Goal: Task Accomplishment & Management: Use online tool/utility

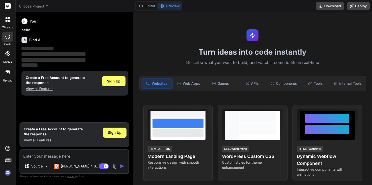
type textarea "x"
click at [185, 82] on div "Web Apps" at bounding box center [189, 83] width 31 height 11
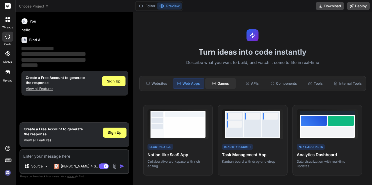
click at [212, 80] on div "Games" at bounding box center [220, 83] width 31 height 11
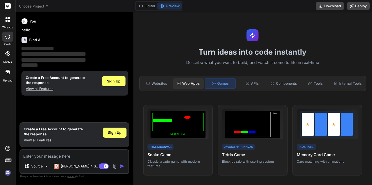
click at [187, 82] on div "Web Apps" at bounding box center [188, 83] width 31 height 11
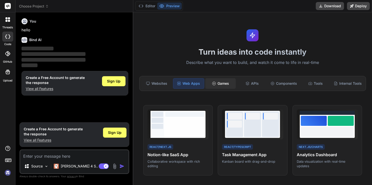
click at [213, 81] on icon at bounding box center [214, 83] width 4 height 4
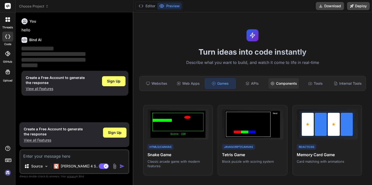
click at [291, 84] on div "Components" at bounding box center [284, 83] width 31 height 11
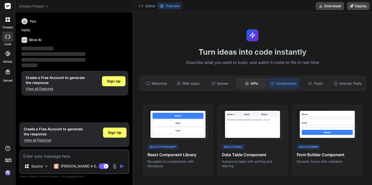
click at [250, 82] on div "APIs" at bounding box center [251, 83] width 31 height 11
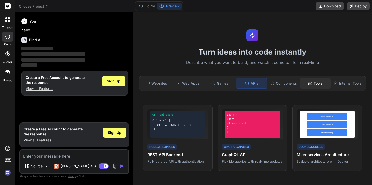
click at [300, 83] on div "Tools" at bounding box center [315, 83] width 31 height 11
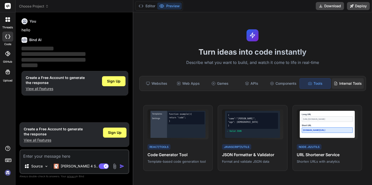
click at [339, 84] on div "Internal Tools" at bounding box center [348, 83] width 32 height 11
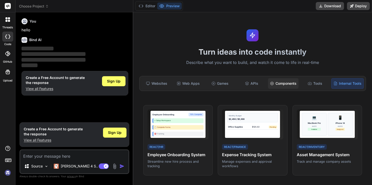
click at [268, 81] on div "Components" at bounding box center [283, 83] width 31 height 11
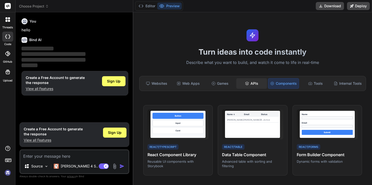
click at [248, 83] on div "APIs" at bounding box center [251, 83] width 31 height 11
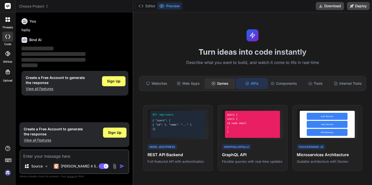
click at [218, 84] on div "Games" at bounding box center [220, 83] width 31 height 11
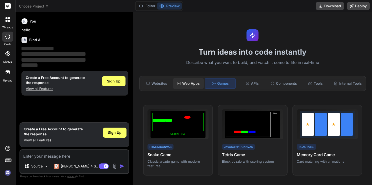
click at [196, 83] on div "Web Apps" at bounding box center [188, 83] width 31 height 11
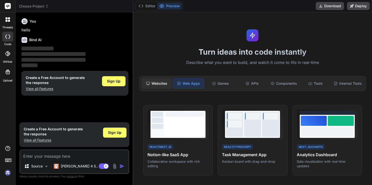
click at [165, 83] on div "Websites" at bounding box center [157, 83] width 31 height 11
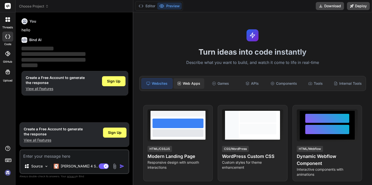
click at [177, 84] on icon at bounding box center [179, 83] width 4 height 4
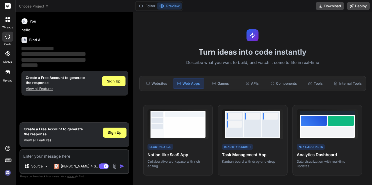
click at [82, 156] on textarea at bounding box center [74, 154] width 108 height 9
type textarea "m"
type textarea "x"
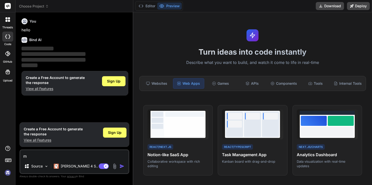
type textarea "ma"
type textarea "x"
type textarea "mak"
type textarea "x"
type textarea "make"
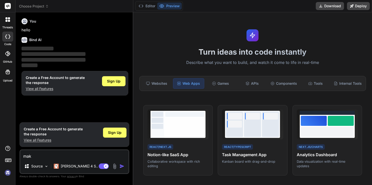
type textarea "x"
type textarea "make"
type textarea "x"
type textarea "make m"
type textarea "x"
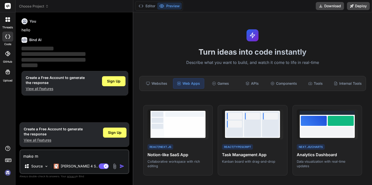
type textarea "make me"
type textarea "x"
type textarea "make me"
type textarea "x"
type textarea "make me w"
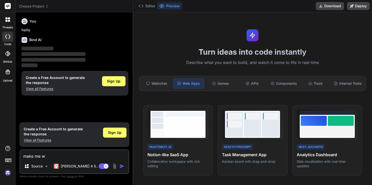
type textarea "x"
type textarea "make me we"
type textarea "x"
type textarea "make me web"
type textarea "x"
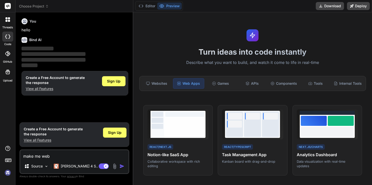
type textarea "make me web"
type textarea "x"
type textarea "make me web b"
type textarea "x"
type textarea "make me web ba"
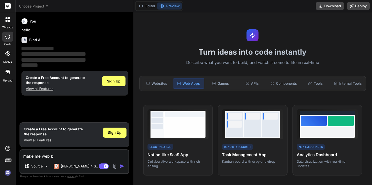
type textarea "x"
type textarea "make me web bas"
type textarea "x"
type textarea "make me web base"
type textarea "x"
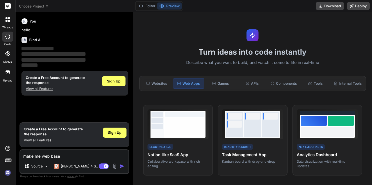
type textarea "make me web base"
type textarea "x"
type textarea "make me web base g"
type textarea "x"
type textarea "make me web base ga"
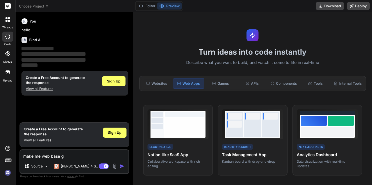
type textarea "x"
type textarea "make me web base gam"
type textarea "x"
type textarea "make me web base game"
type textarea "x"
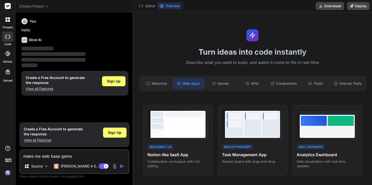
type textarea "make me web base game"
type textarea "x"
type textarea "make me web base game"
click at [69, 168] on p "[PERSON_NAME] 4 S.." at bounding box center [79, 165] width 37 height 5
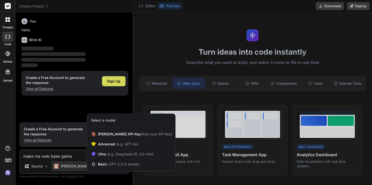
click at [69, 168] on div at bounding box center [186, 92] width 372 height 185
type textarea "x"
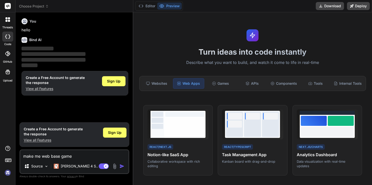
click at [79, 157] on textarea "make me web base game" at bounding box center [74, 154] width 108 height 9
type textarea "make me web base game h"
type textarea "x"
type textarea "make me web base game ha"
type textarea "x"
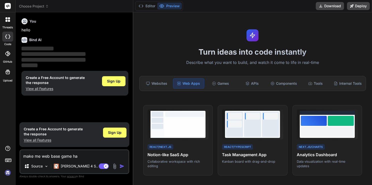
type textarea "make me web base game has"
type textarea "x"
type textarea "make me web base game has"
type textarea "x"
type textarea "make me web base game has m"
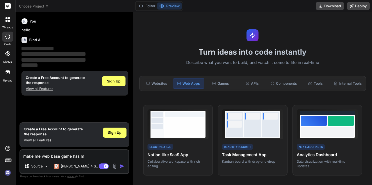
type textarea "x"
type textarea "make me web base game has mu"
type textarea "x"
type textarea "make me web base game has mut"
type textarea "x"
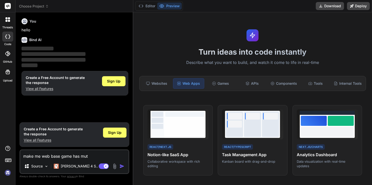
type textarea "make me web base game has muti"
type textarea "x"
type textarea "make me web base game has mutil"
type textarea "x"
type textarea "make me web base game has mutil"
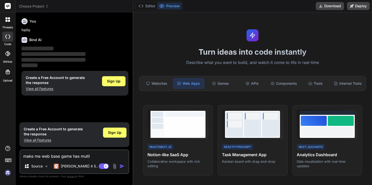
type textarea "x"
type textarea "make me web base game has mutil p"
type textarea "x"
type textarea "make me web base game has mutil pl"
type textarea "x"
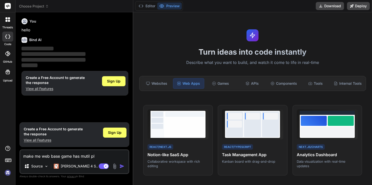
type textarea "make me web base game has mutil pla"
type textarea "x"
type textarea "make me web base game has mutil play"
type textarea "x"
type textarea "make me web base game has mutil playe"
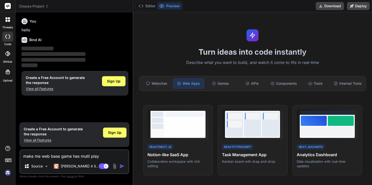
type textarea "x"
type textarea "make me web base game has mutil player"
type textarea "x"
type textarea "make me web base game has mutil player"
type textarea "x"
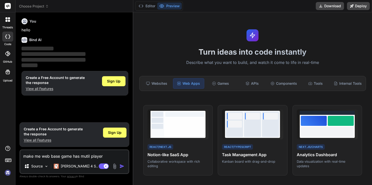
type textarea "make me web base game has mutil player f"
type textarea "x"
type textarea "make me web base game has mutil player fp"
type textarea "x"
type textarea "make me web base game has mutil player fps"
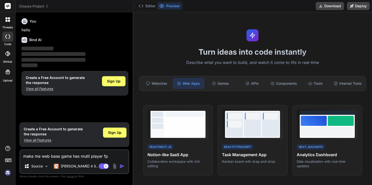
type textarea "x"
type textarea "make me web base game has mutil player fps"
type textarea "x"
type textarea "make me web base game has mutil player fps"
click at [125, 167] on button "button" at bounding box center [123, 165] width 7 height 5
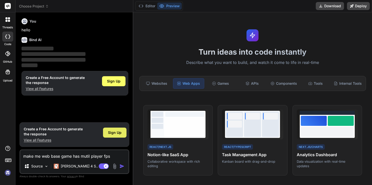
click at [114, 132] on span "Sign Up" at bounding box center [115, 132] width 14 height 5
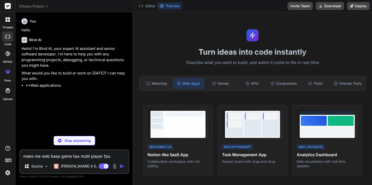
type textarea "x"
type textarea "make me web base game has mutil player fps"
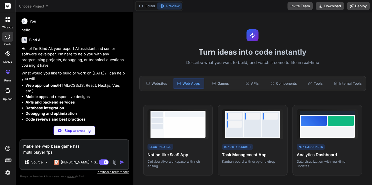
type textarea "x"
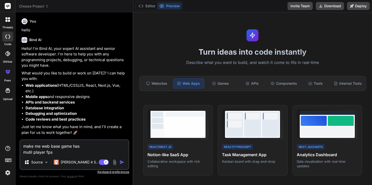
type textarea "make me web base game has mutil player fps"
click at [120, 161] on img "button" at bounding box center [122, 161] width 5 height 5
type textarea "x"
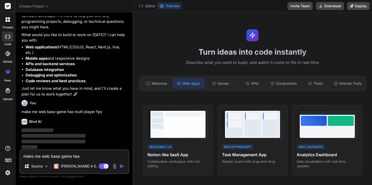
scroll to position [38, 0]
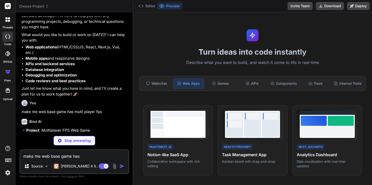
click at [102, 125] on div "Bind AI 🔹 Project : Multiplayer FPS Web Game 🔧 Tech Stack : Node.js + [DOMAIN_N…" at bounding box center [75, 144] width 107 height 59
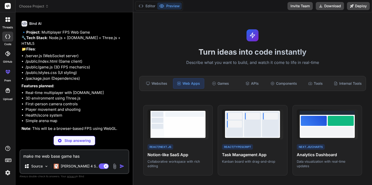
scroll to position [137, 0]
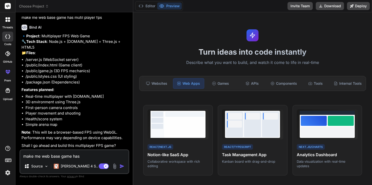
type textarea "x"
click at [102, 122] on li "Health/score system" at bounding box center [77, 119] width 103 height 6
click at [77, 157] on textarea "make me web base game has mutil player fps" at bounding box center [74, 154] width 108 height 9
type textarea "y"
type textarea "x"
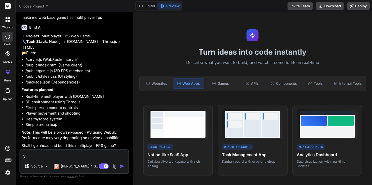
type textarea "ye"
type textarea "x"
type textarea "yes"
type textarea "x"
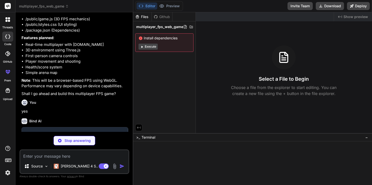
scroll to position [189, 0]
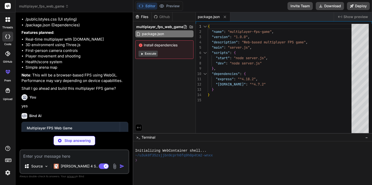
click at [173, 10] on div "Editor Preview Disabled until preview for your project is generated" at bounding box center [159, 6] width 48 height 10
click at [120, 100] on div "You" at bounding box center [75, 97] width 107 height 6
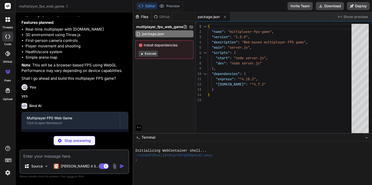
scroll to position [224, 0]
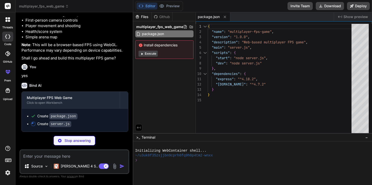
type textarea "x"
type textarea "}); }); const PORT = process.env.PORT || 3000; server.listen(PORT, () => { cons…"
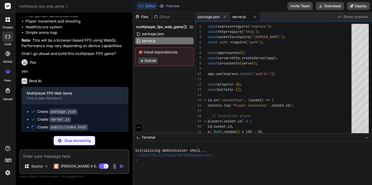
type textarea "x"
type textarea "</body> </html>"
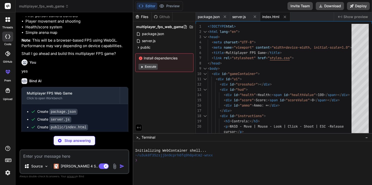
click at [120, 100] on div at bounding box center [120, 95] width 0 height 17
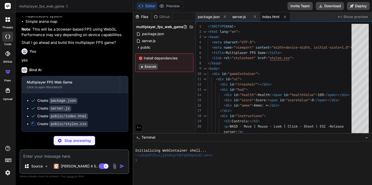
scroll to position [240, 0]
type textarea "x"
type textarea "} to { transform: translateY(-50%) translateX(0); opacity: 1; } }"
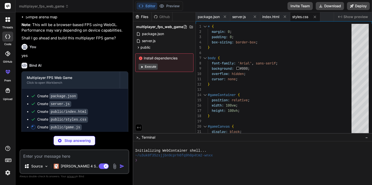
click at [97, 50] on div "You" at bounding box center [75, 47] width 107 height 6
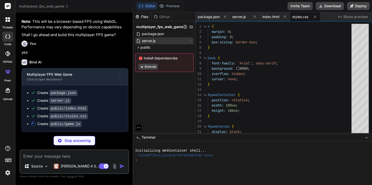
type textarea "x"
click at [144, 42] on span "server.js" at bounding box center [149, 41] width 15 height 6
type textarea "}); }); const PORT = process.env.PORT || 3000; server.listen(PORT, () => { cons…"
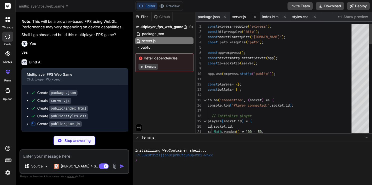
click at [206, 47] on div "5" at bounding box center [202, 47] width 12 height 5
click at [178, 48] on div "public" at bounding box center [164, 47] width 58 height 6
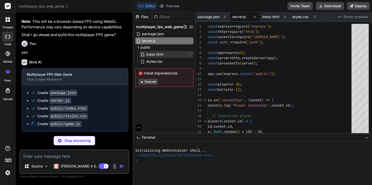
click at [173, 56] on div "index.html" at bounding box center [167, 54] width 54 height 7
type textarea "x"
type textarea "</body> </html>"
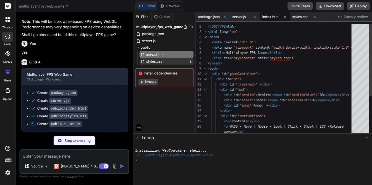
type textarea "x"
click at [171, 60] on div "styles.css" at bounding box center [167, 61] width 54 height 7
type textarea "} to { transform: translateY(-50%) translateX(0); opacity: 1; } }"
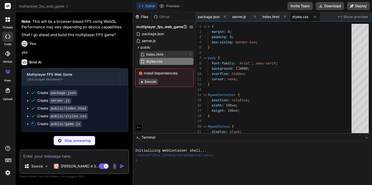
type textarea "x"
click at [170, 56] on div "index.html" at bounding box center [167, 54] width 54 height 7
type textarea "</body> </html>"
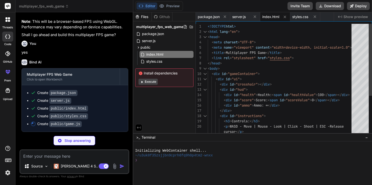
type textarea "x"
type textarea "<div id="ui"> <div id="crosshair"></div> <div id="hud"> <div id="health">Health…"
click at [220, 77] on div "<!DOCTYPE html > < html lang = "en" > < head > < meta charset = "UTF-8" > < met…" at bounding box center [281, 110] width 147 height 173
type textarea "x"
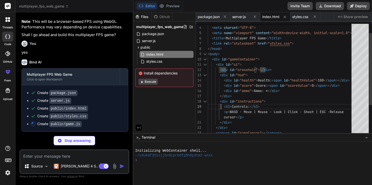
type textarea "cursor</p> </div> </div> <canvas id="gameCanvas"></canvas> </div> <script src="…"
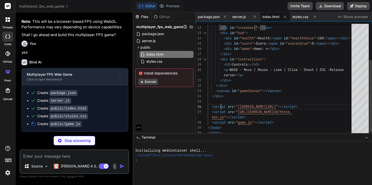
type textarea "x"
type textarea "</body> </html>"
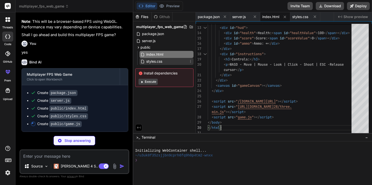
type textarea "x"
click at [180, 62] on div "styles.css" at bounding box center [167, 61] width 54 height 7
type textarea "} to { transform: translateY(-50%) translateX(0); opacity: 1; } }"
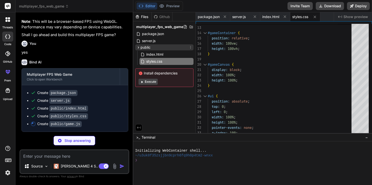
click at [172, 44] on div "public" at bounding box center [164, 47] width 58 height 6
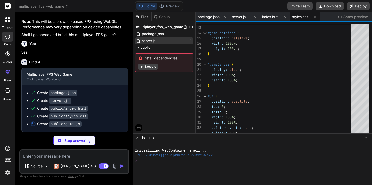
click at [170, 42] on div "server.js" at bounding box center [164, 40] width 58 height 7
type textarea "x"
type textarea "}); }); const PORT = process.env.PORT || 3000; server.listen(PORT, () => { cons…"
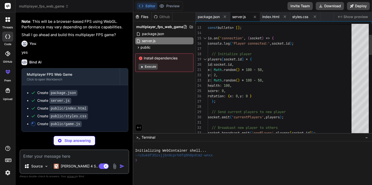
type textarea "x"
type textarea "x: Math.random() * 100 - 50, y: 2, z: Math.random() * 100 - 50, health: 100, sc…"
type textarea "x"
type textarea "// Broadcast new player to others socket.broadcast.emit('newPlayer', players[[D…"
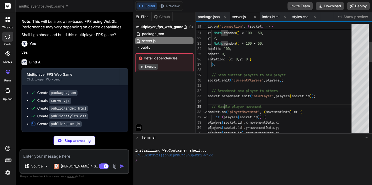
type textarea "x"
type textarea "players[[DOMAIN_NAME]].rotation = movementData.rotation; socket.broadcast.[PERS…"
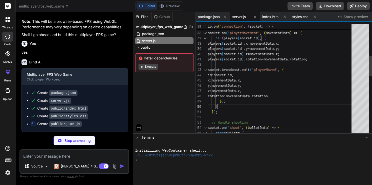
type textarea "x"
type textarea "}); // Handle shooting socket.on('shoot', (bulletData) => { const bullet = { id…"
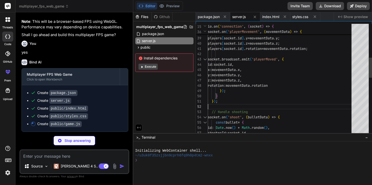
type textarea "x"
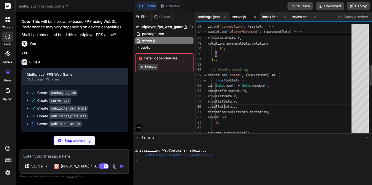
type textarea "direction: bulletData.direction, speed: 50 }; bullets.push(bullet); io.emit('ne…"
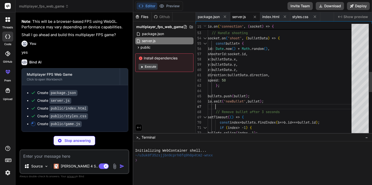
type textarea "x"
type textarea "if (index > -1) { bullets.splice(index, 1); io.emit('removeBullet', [DOMAIN_NAM…"
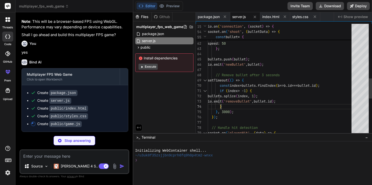
type textarea "x"
type textarea "players[data.playerId].health -= 20; players[[DOMAIN_NAME]].score += 10; io.[PE…"
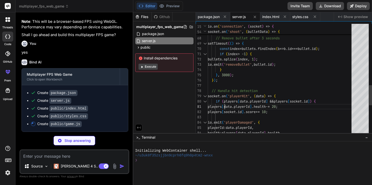
type textarea "x"
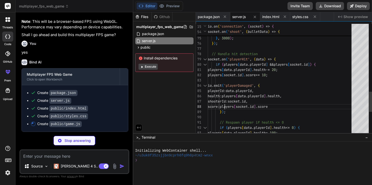
type textarea "// Respawn player if health <= 0 if (players[data.playerId].health <= 0) { play…"
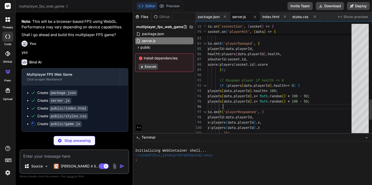
type textarea "x"
type textarea "}); } } }); // Handle disconnect socket.on('disconnect', () => { console.log('P…"
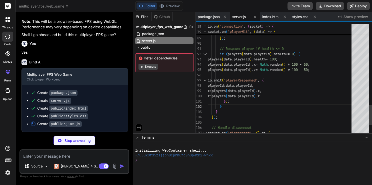
type textarea "x"
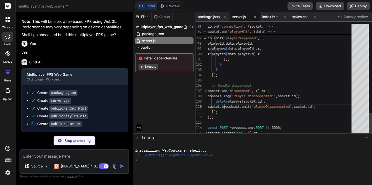
type textarea "}); }); const PORT = process.env.PORT || 3000; server.listen(PORT, () => { cons…"
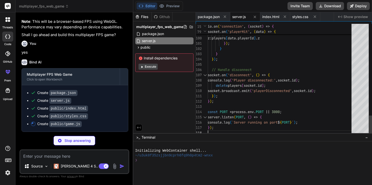
type textarea "x"
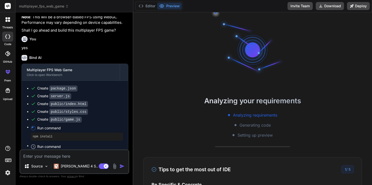
scroll to position [38, 0]
type textarea "x"
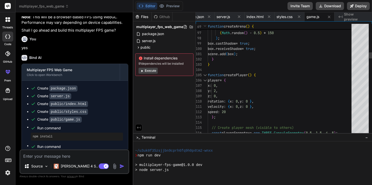
scroll to position [115, 0]
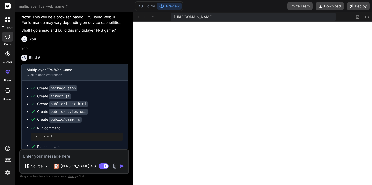
click at [257, 5] on div "Editor Preview Invite Team Download Deploy" at bounding box center [252, 6] width 239 height 12
click at [83, 155] on textarea at bounding box center [74, 154] width 108 height 9
type textarea "m"
type textarea "x"
type textarea "ma"
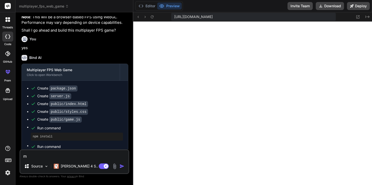
type textarea "x"
type textarea "mak"
type textarea "x"
type textarea "make"
type textarea "x"
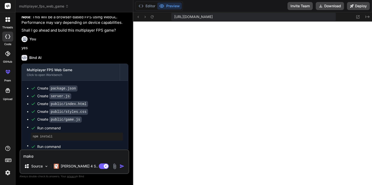
type textarea "make"
type textarea "x"
type textarea "make t"
type textarea "x"
type textarea "make th"
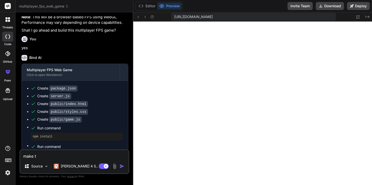
type textarea "x"
type textarea "make th"
type textarea "x"
type textarea "make th"
type textarea "x"
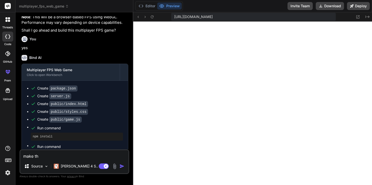
type textarea "make the"
type textarea "x"
type textarea "make the"
type textarea "x"
type textarea "make the g"
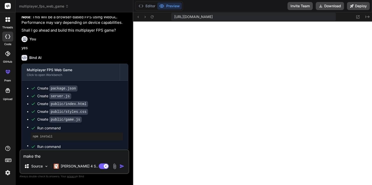
type textarea "x"
type textarea "make the ga"
type textarea "x"
type textarea "make the gam"
type textarea "x"
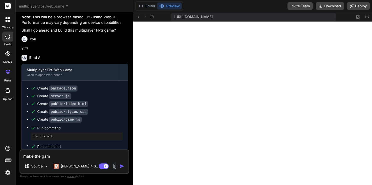
type textarea "make the game"
type textarea "x"
type textarea "make the game"
type textarea "x"
type textarea "make the game l"
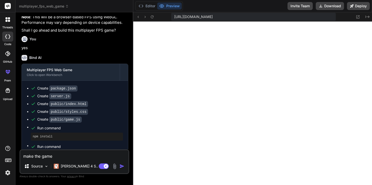
type textarea "x"
type textarea "make the game li"
type textarea "x"
type textarea "make the game lik"
type textarea "x"
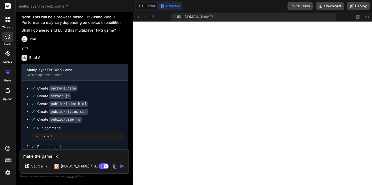
type textarea "make the game like"
type textarea "x"
type textarea "make the game like"
type textarea "x"
type textarea "make the game like k"
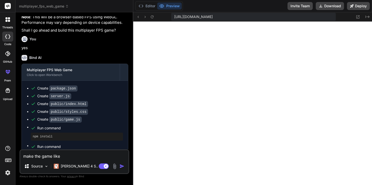
type textarea "x"
type textarea "make the game like kr"
type textarea "x"
type textarea "make the game like kru"
type textarea "x"
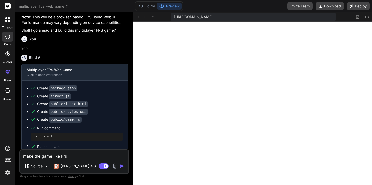
type textarea "make the game like krun"
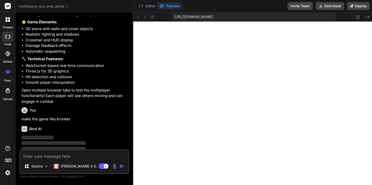
scroll to position [474, 0]
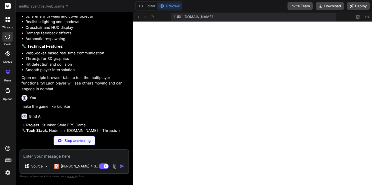
click at [82, 109] on p "make the game like krunker" at bounding box center [75, 107] width 107 height 6
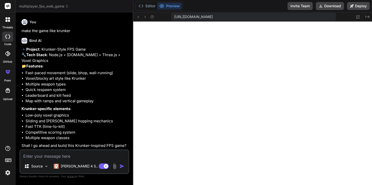
scroll to position [565, 0]
click at [78, 155] on textarea at bounding box center [74, 154] width 108 height 9
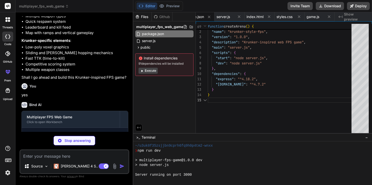
scroll to position [0, 0]
click at [89, 126] on div "Bind AI Multiplayer FPS Web Game Click to open Workbench Create package.json Cr…" at bounding box center [75, 124] width 107 height 53
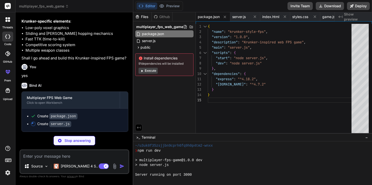
scroll to position [652, 0]
click at [163, 8] on icon at bounding box center [161, 6] width 5 height 5
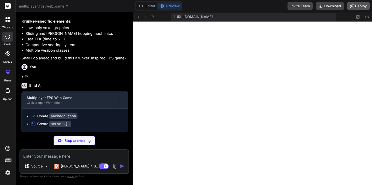
click at [348, 4] on button "Deploy" at bounding box center [358, 6] width 23 height 8
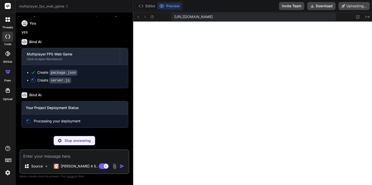
scroll to position [696, 0]
click at [143, 9] on icon at bounding box center [141, 6] width 5 height 5
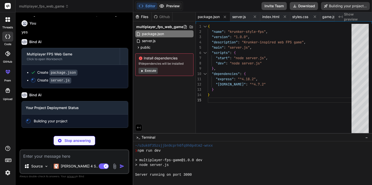
click at [172, 7] on button "Preview" at bounding box center [169, 6] width 25 height 7
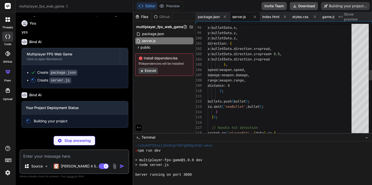
click at [154, 16] on div "[URL][DOMAIN_NAME] Created with Pixso. Files Github multiplayer_fps_web_game pa…" at bounding box center [252, 98] width 239 height 172
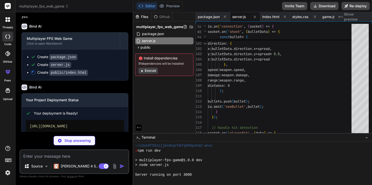
click at [96, 80] on div "Create package.json Create server.js Create public/index.html" at bounding box center [75, 64] width 106 height 31
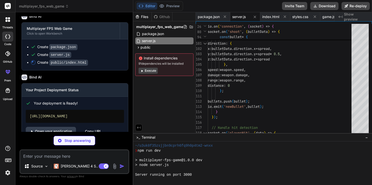
scroll to position [733, 0]
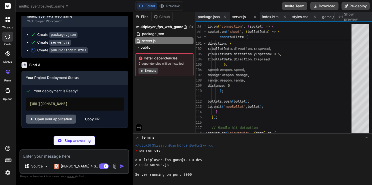
click at [69, 119] on link "Open your application" at bounding box center [51, 118] width 50 height 9
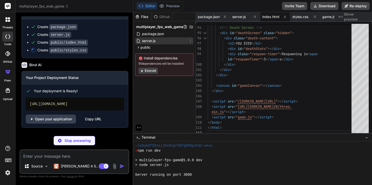
click at [172, 41] on div "server.js" at bounding box center [164, 40] width 58 height 7
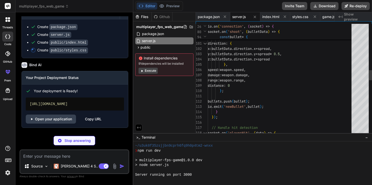
scroll to position [0, 0]
click at [318, 75] on div "weapon : player . weapon , x : bulletData . x , y : bulletData . y , z : bullet…" at bounding box center [281, 130] width 147 height 1230
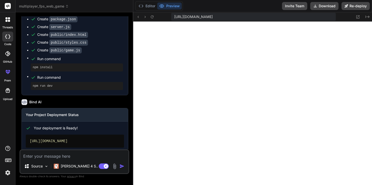
scroll to position [259, 0]
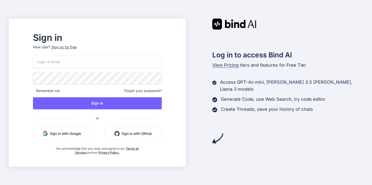
click at [90, 132] on button "Sign in with Google" at bounding box center [62, 133] width 58 height 12
